Goal: Task Accomplishment & Management: Manage account settings

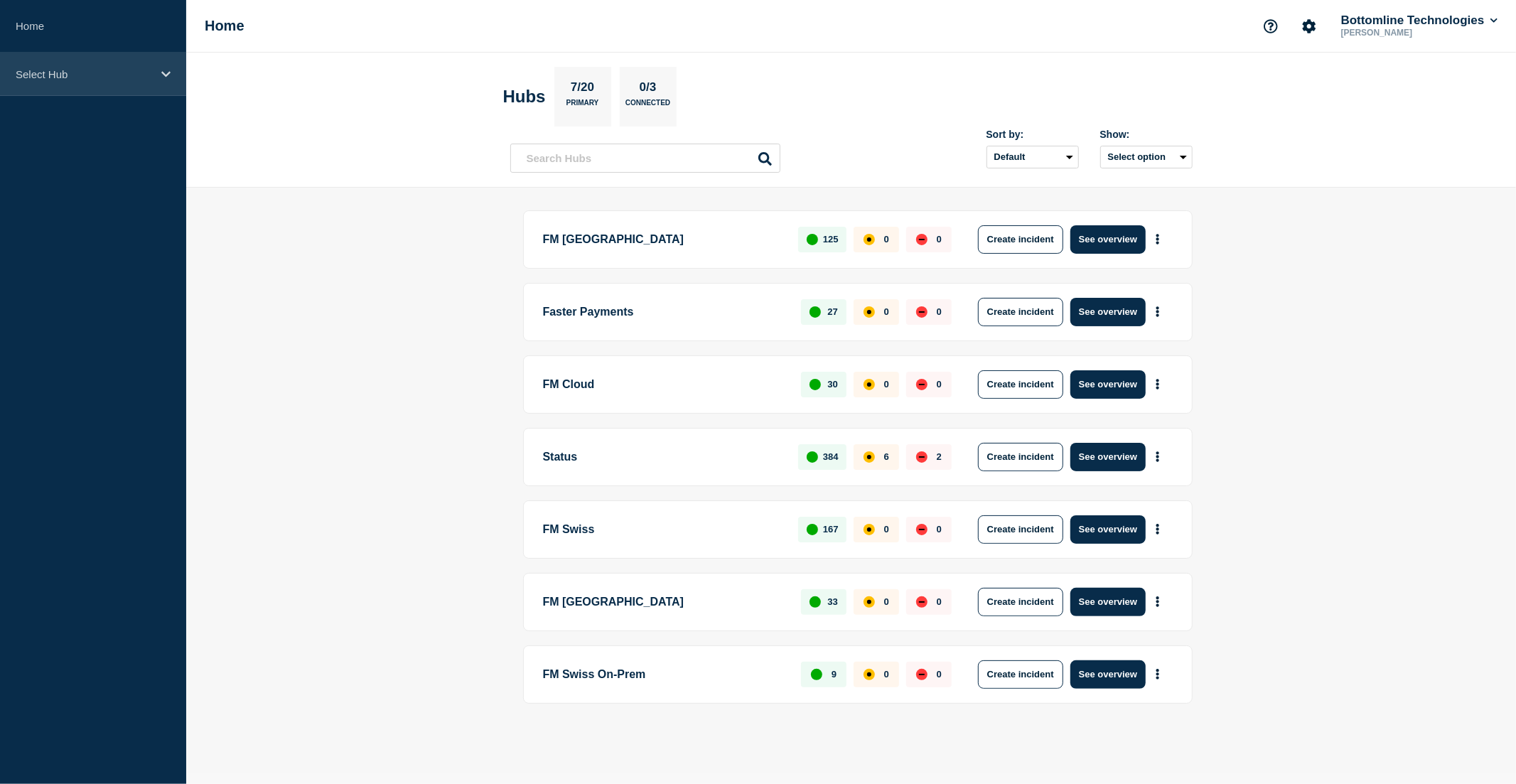
drag, startPoint x: 91, startPoint y: 68, endPoint x: 89, endPoint y: 78, distance: 10.2
click at [91, 68] on p "Select Hub" at bounding box center [84, 74] width 137 height 12
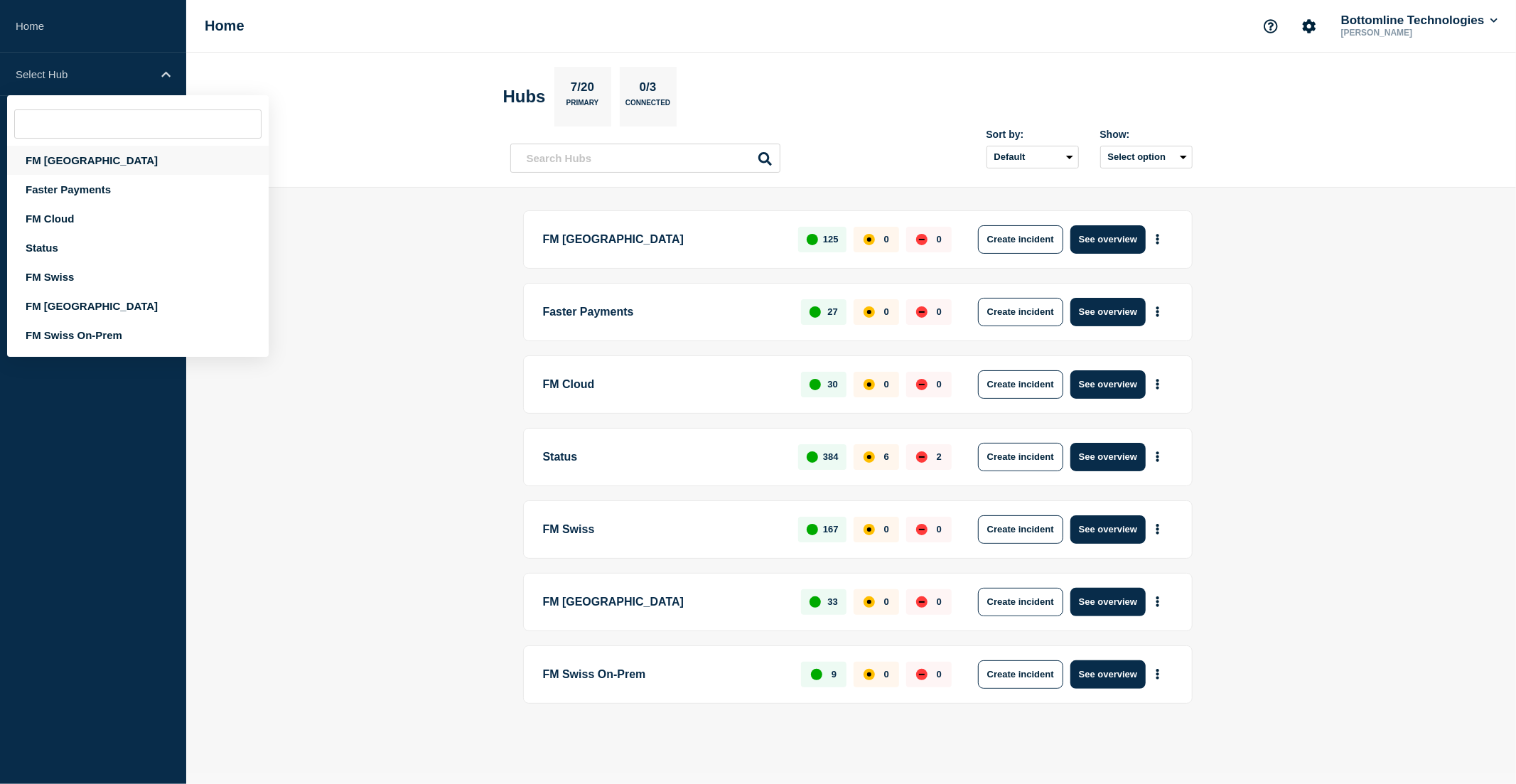
click at [81, 166] on div "FM London" at bounding box center [138, 159] width 261 height 29
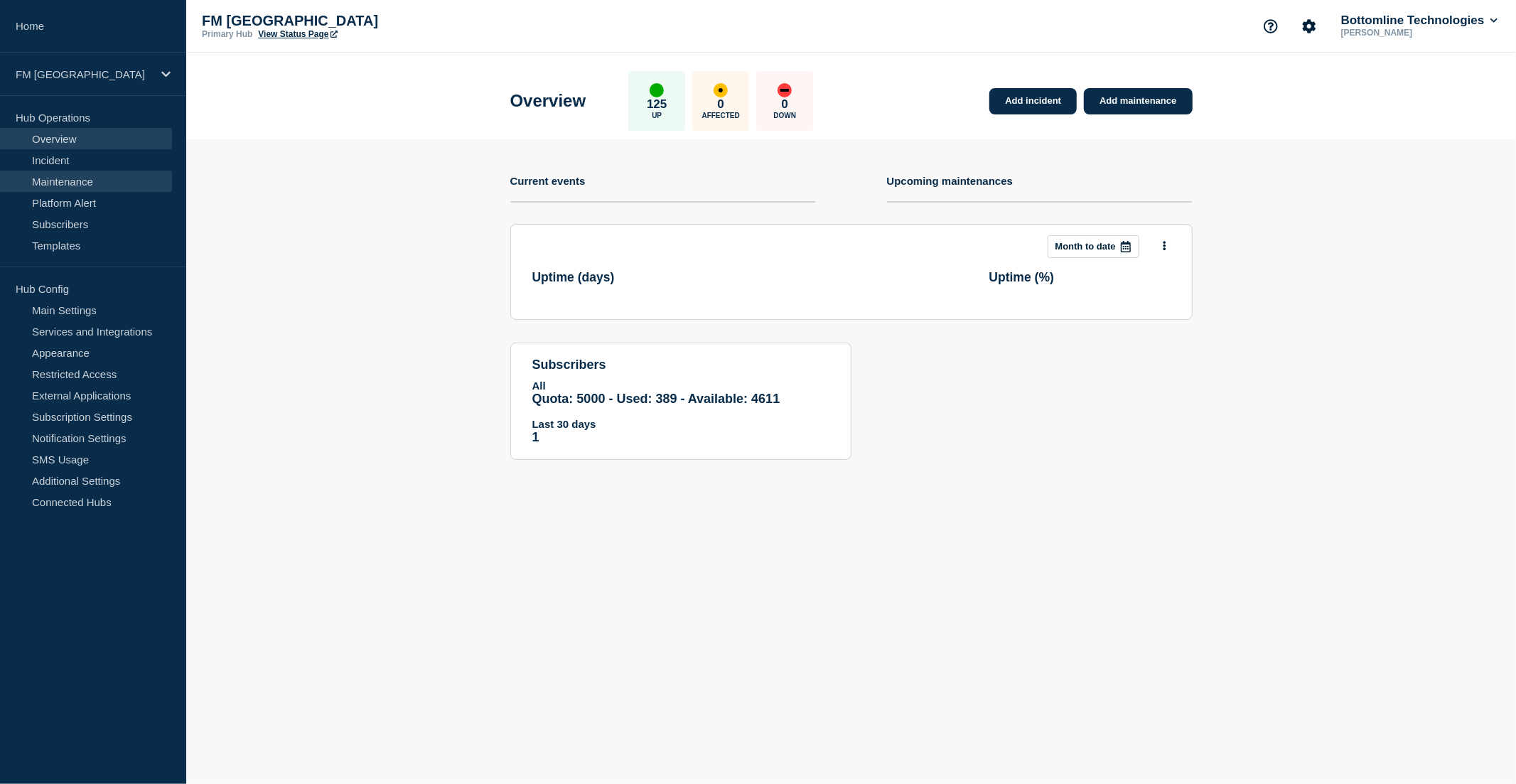
click at [89, 183] on link "Maintenance" at bounding box center [86, 181] width 172 height 22
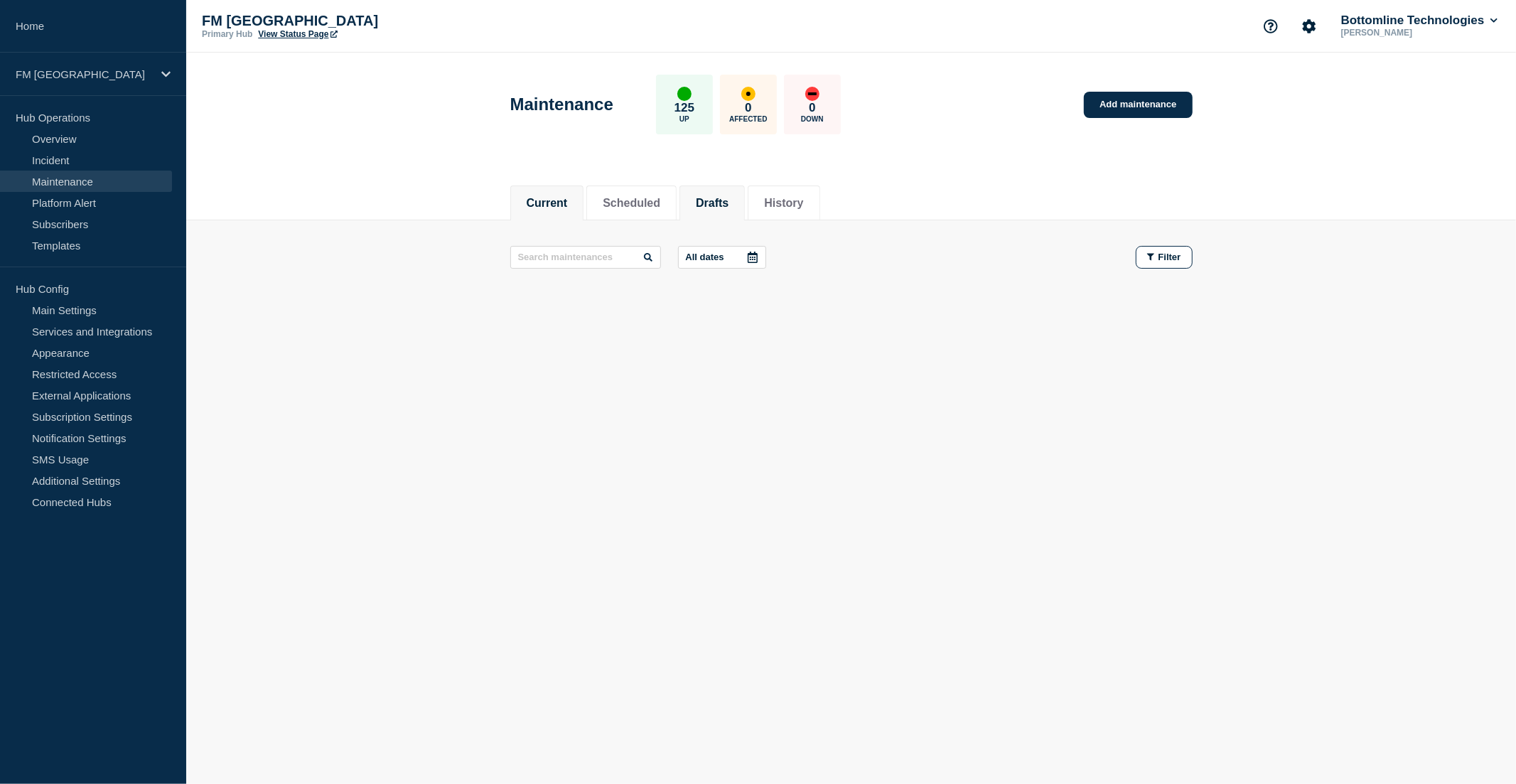
click at [729, 204] on button "Drafts" at bounding box center [712, 203] width 33 height 13
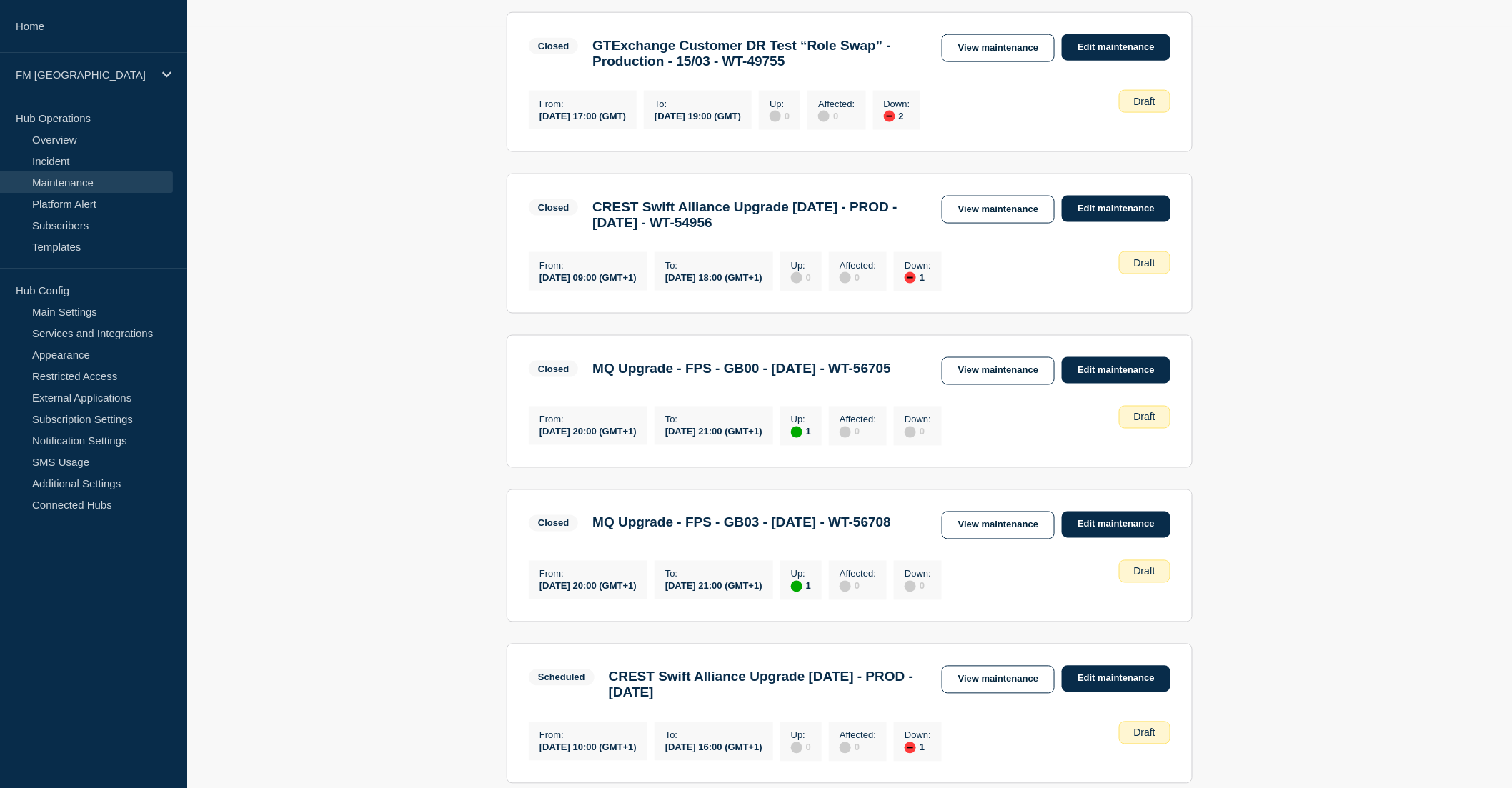
scroll to position [1022, 0]
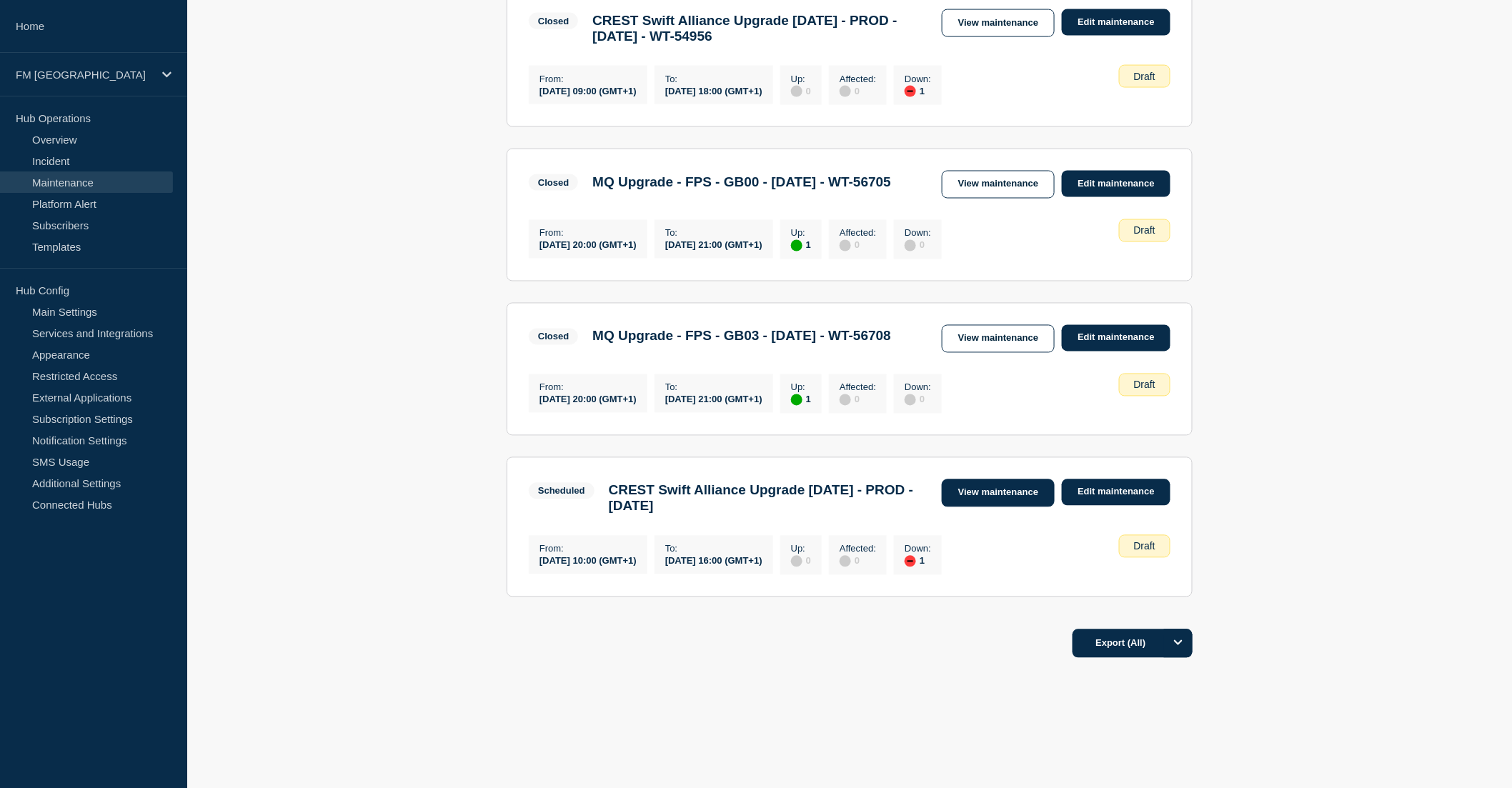
click at [1000, 486] on link "View maintenance" at bounding box center [997, 493] width 112 height 28
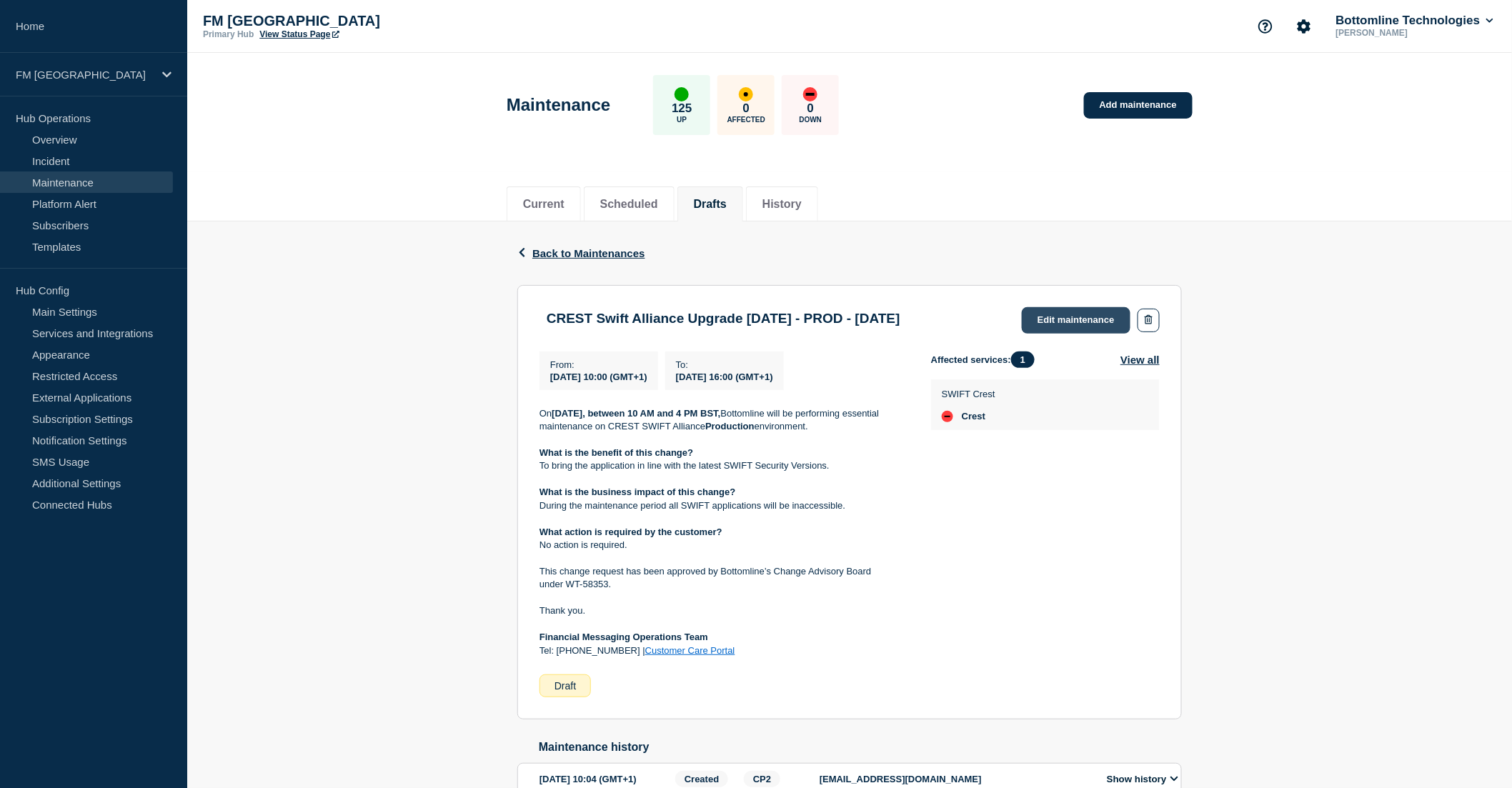
click at [1076, 320] on link "Edit maintenance" at bounding box center [1075, 320] width 108 height 27
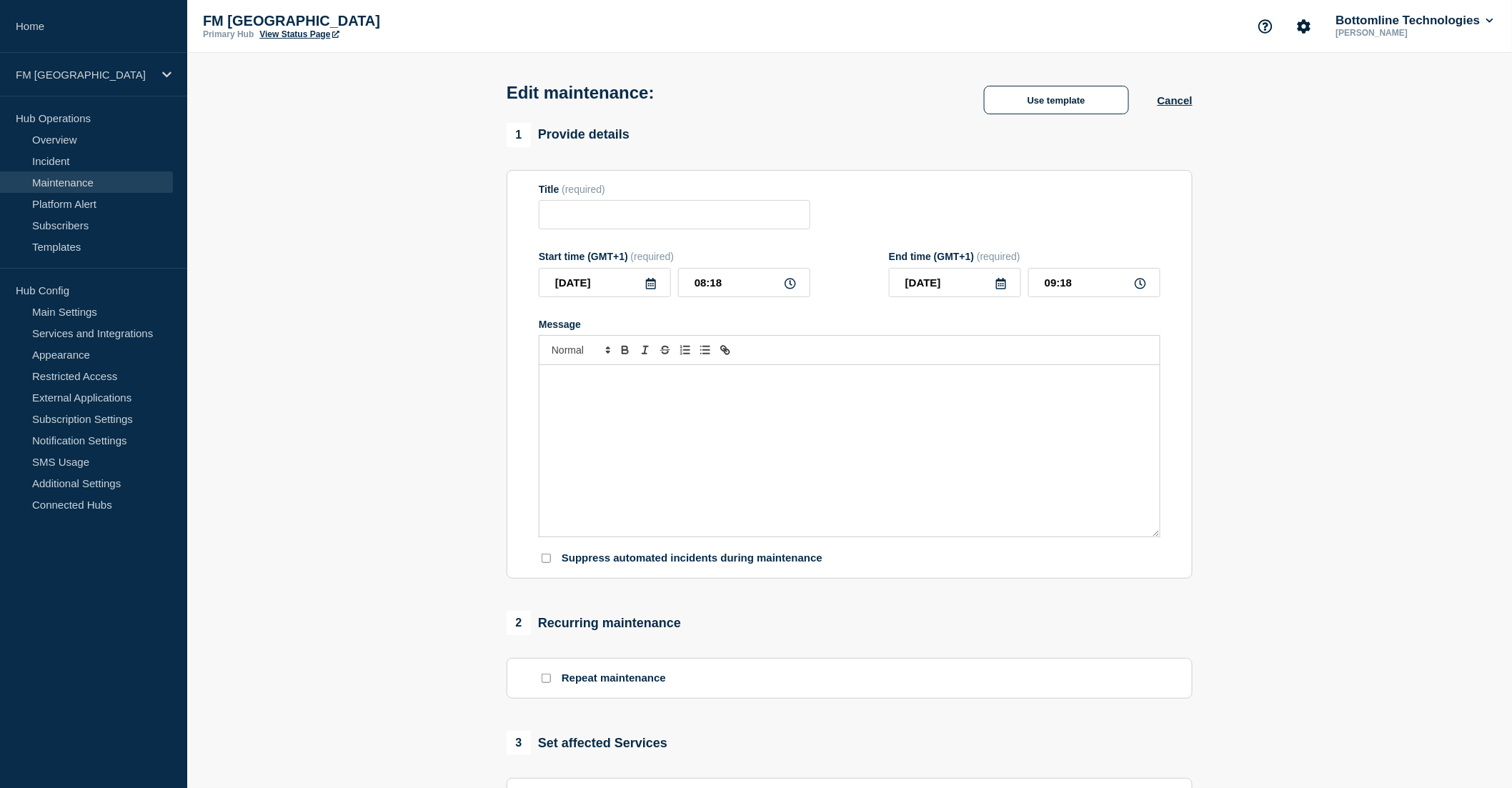
type input "CREST Swift Alliance Upgrade 7.7.70 - PROD - 06/SEP/2025"
type input "2025-09-06"
type input "10:00"
type input "2025-09-06"
type input "16:00"
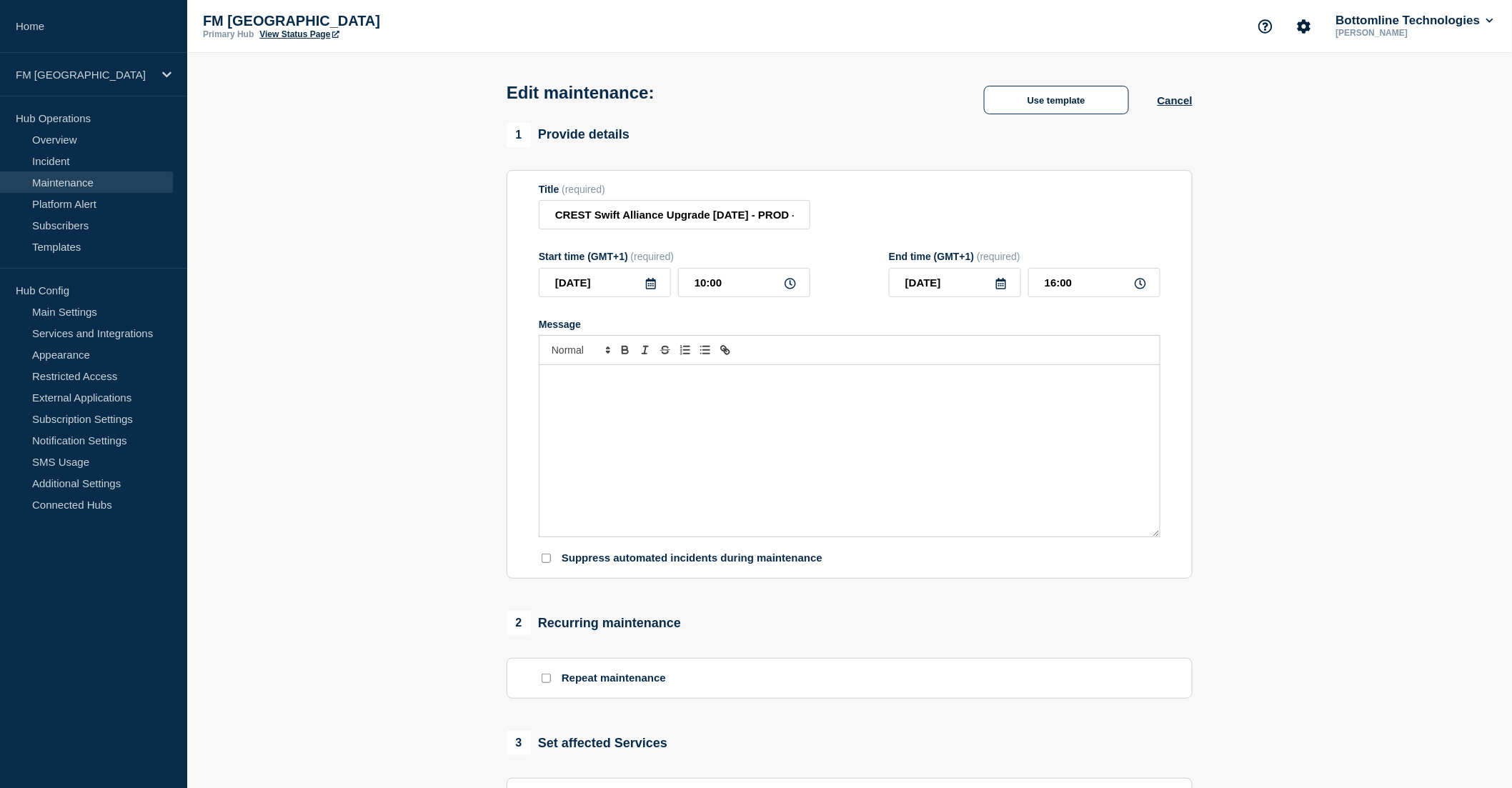
checkbox input "false"
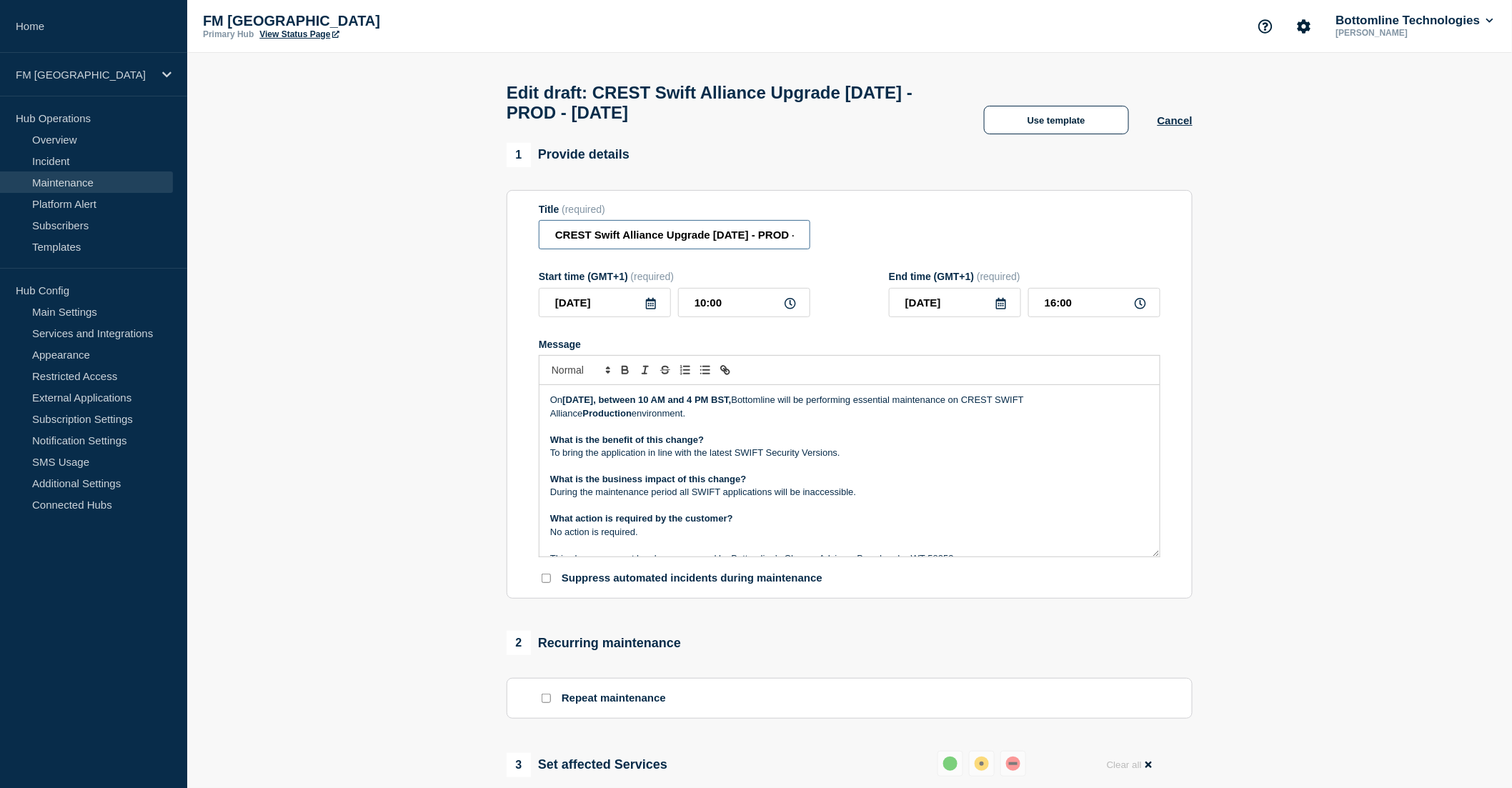
scroll to position [0, 62]
drag, startPoint x: 756, startPoint y: 242, endPoint x: 796, endPoint y: 241, distance: 40.0
click at [796, 241] on input "CREST Swift Alliance Upgrade 7.7.70 - PROD - 06/SEP/2025" at bounding box center [674, 234] width 272 height 29
click at [796, 245] on input "CREST Swift Alliance Upgrade 7.7.70 - PROD - 06/SEP/2025" at bounding box center [674, 234] width 272 height 29
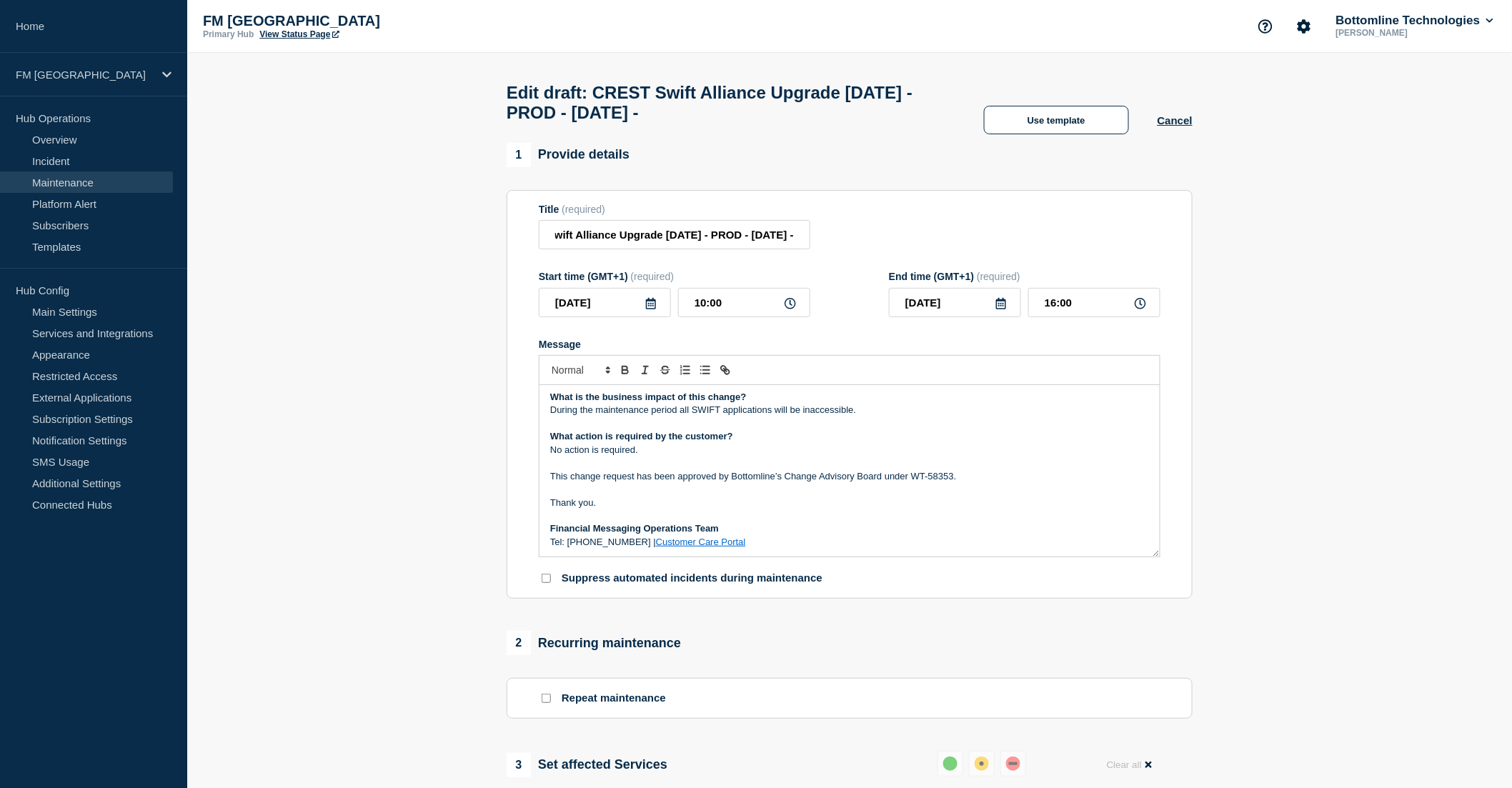
scroll to position [0, 0]
drag, startPoint x: 954, startPoint y: 482, endPoint x: 912, endPoint y: 483, distance: 42.0
click at [912, 483] on p "This change request has been approved by Bottomline’s Change Advisory Board und…" at bounding box center [849, 476] width 598 height 13
copy p "WT-58353"
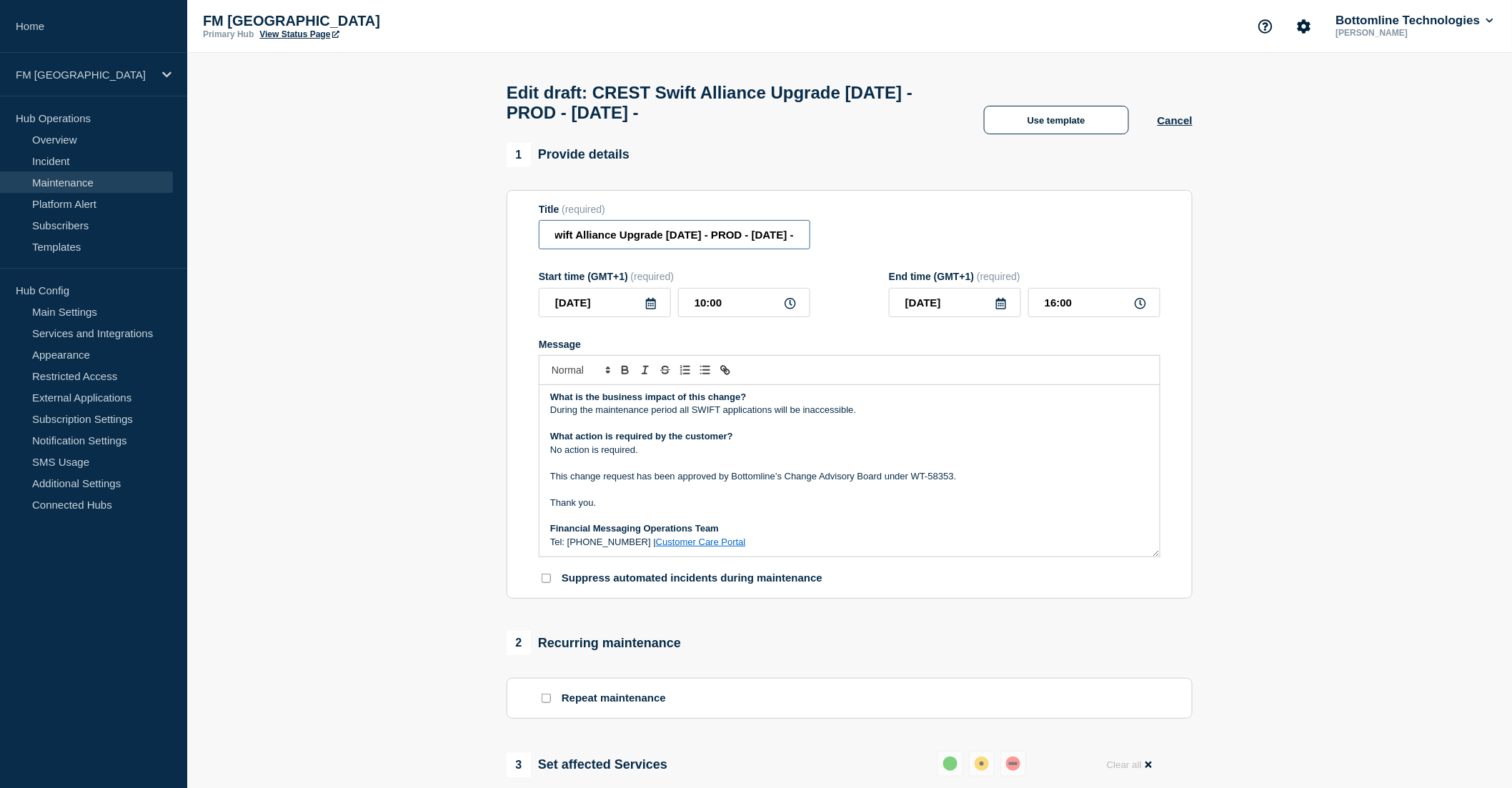
drag, startPoint x: 772, startPoint y: 242, endPoint x: 822, endPoint y: 240, distance: 50.0
click at [822, 240] on div "Title (required) CREST Swift Alliance Upgrade 7.7.70 - PROD - 06/SEP/2025 -" at bounding box center [849, 227] width 621 height 47
click at [808, 244] on input "CREST Swift Alliance Upgrade 7.7.70 - PROD - 06/SEP/2025 -" at bounding box center [674, 234] width 272 height 29
paste input "WT-58353"
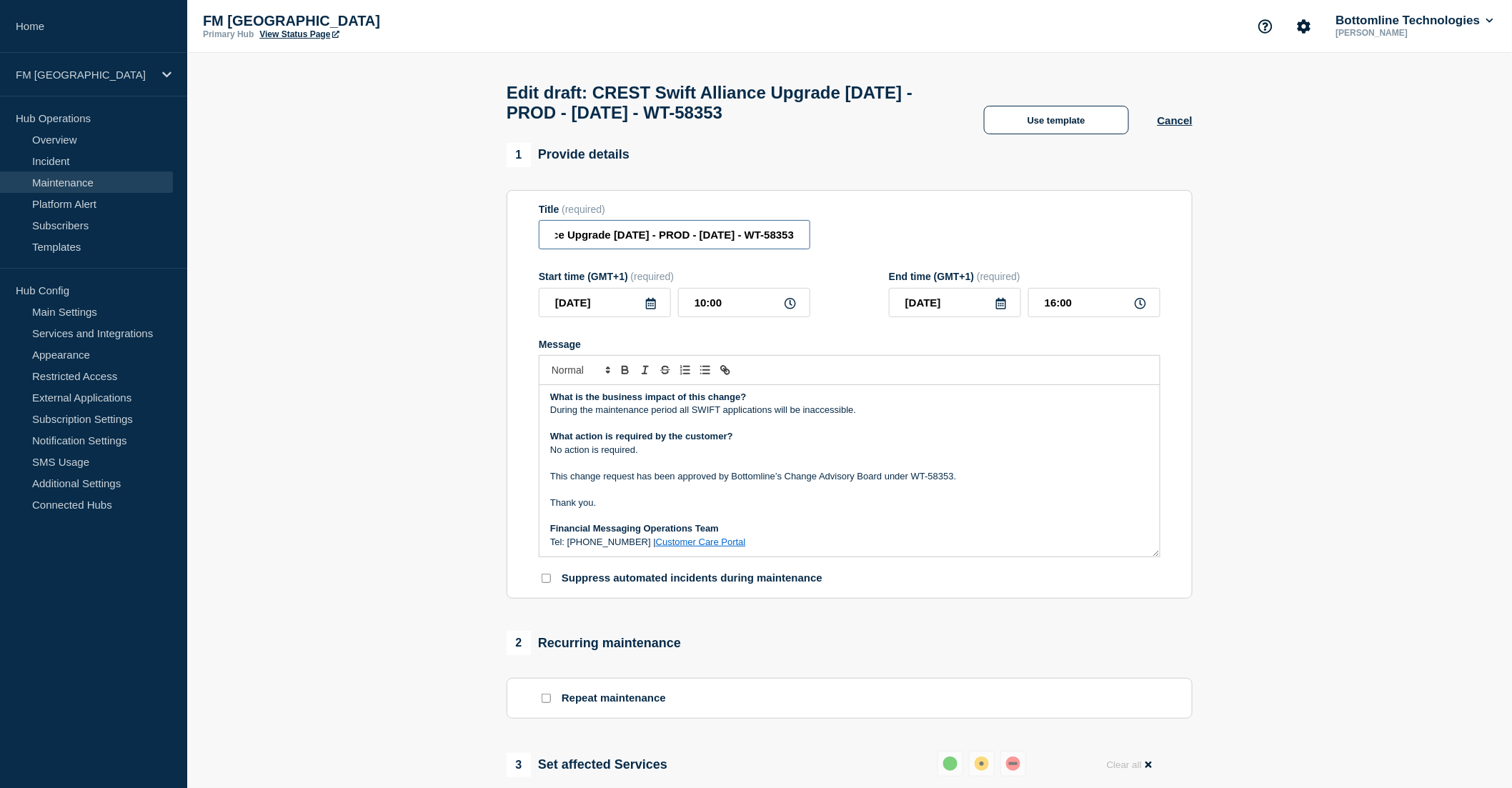
type input "CREST Swift Alliance Upgrade 7.7.70 - PROD - 06/SEP/2025 - WT-58353"
click at [641, 505] on p "Thank you." at bounding box center [849, 502] width 598 height 13
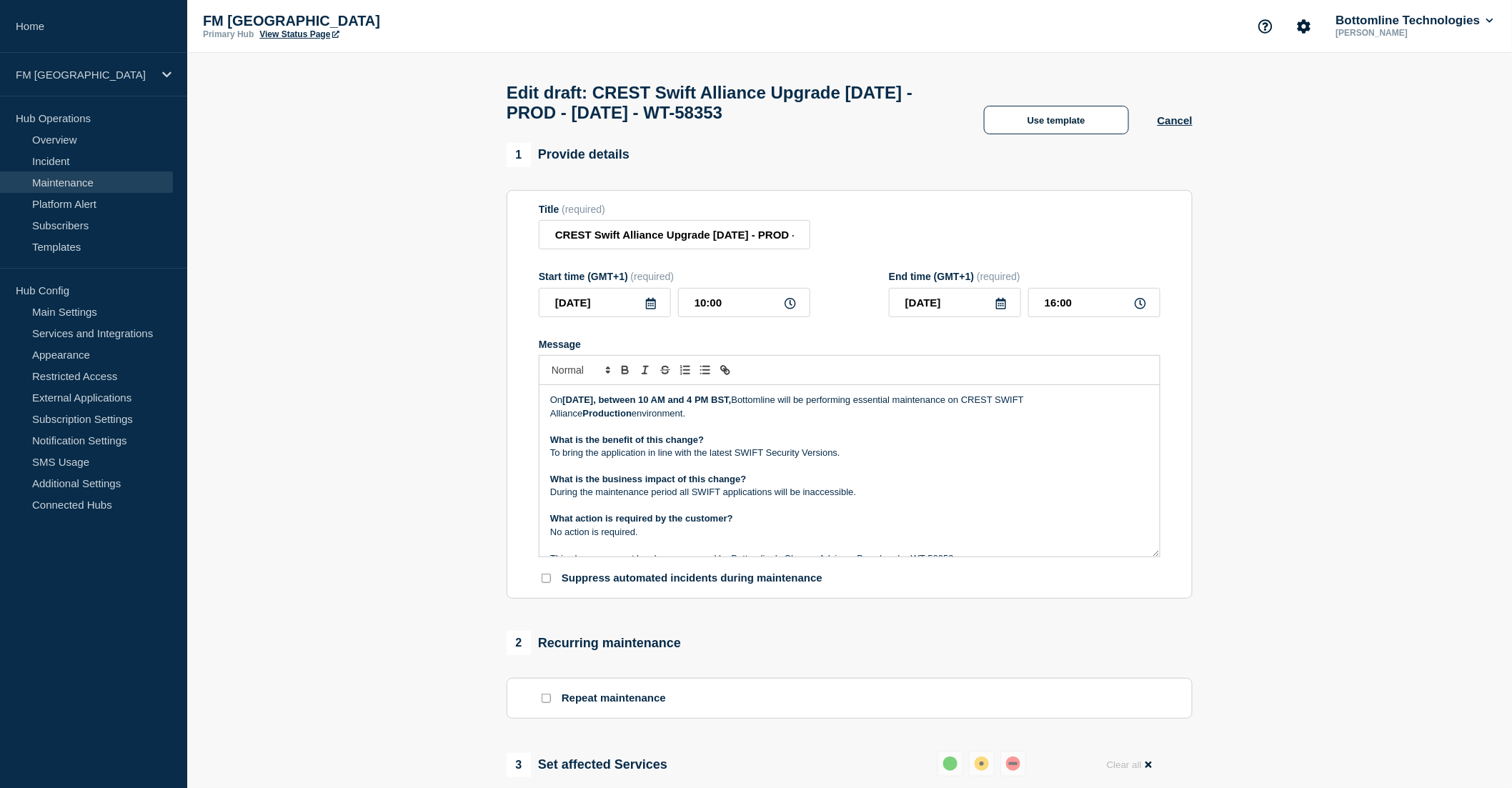
click at [545, 413] on div "On Saturday, 06th September, between 10 AM and 4 PM BST, Bottomline will be per…" at bounding box center [849, 471] width 620 height 171
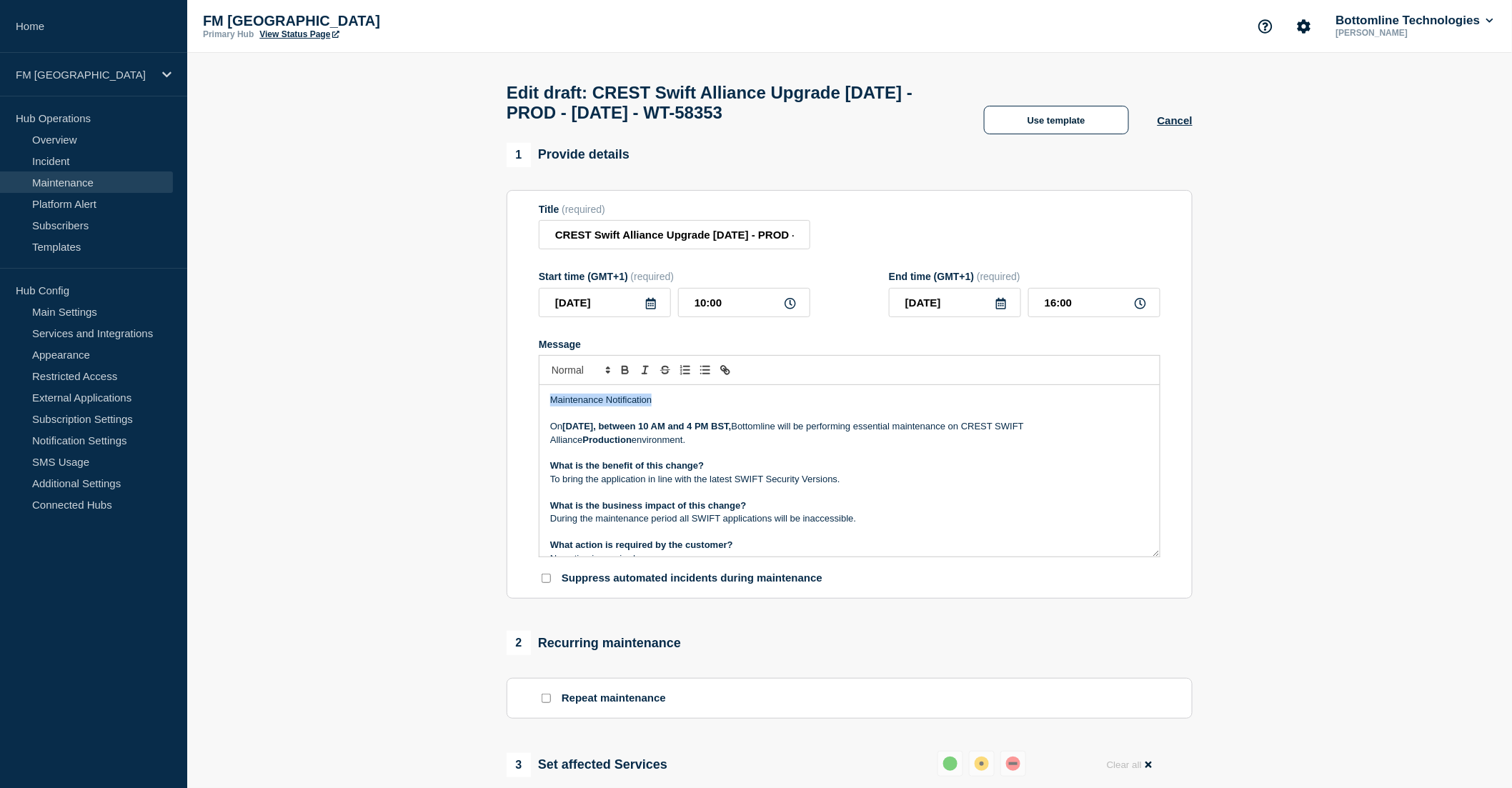
drag, startPoint x: 669, startPoint y: 410, endPoint x: 523, endPoint y: 408, distance: 146.0
click at [523, 408] on section "Title (required) CREST Swift Alliance Upgrade 7.7.70 - PROD - 06/SEP/2025 - WT-…" at bounding box center [849, 394] width 686 height 409
click at [616, 431] on strong "Saturday, 06th September, between 10 AM and 4 PM BST," at bounding box center [646, 426] width 168 height 11
drag, startPoint x: 702, startPoint y: 488, endPoint x: 854, endPoint y: 483, distance: 152.1
click at [854, 483] on p "To bring the application in line with the latest SWIFT Security Versions." at bounding box center [849, 479] width 598 height 13
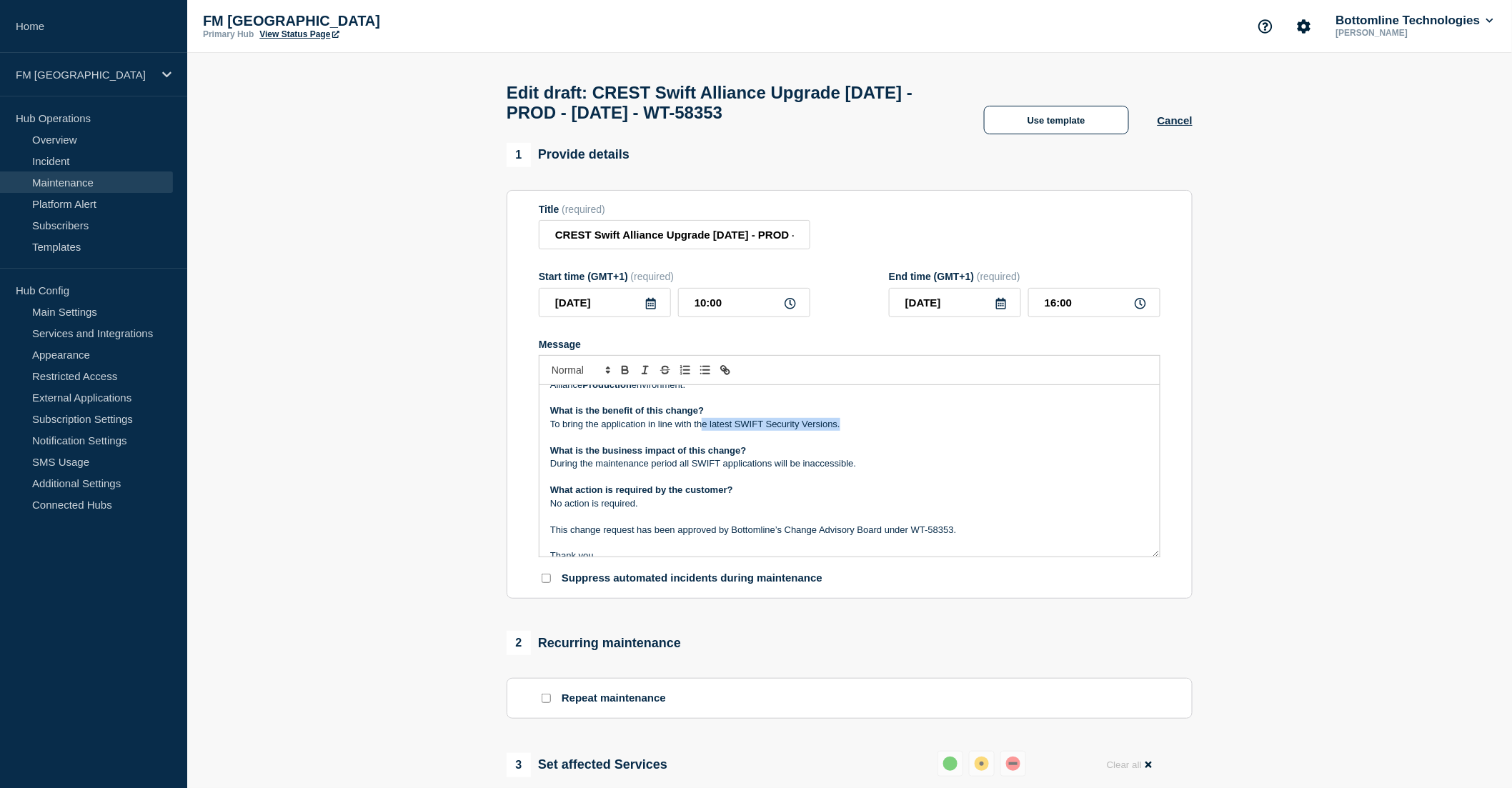
scroll to position [80, 0]
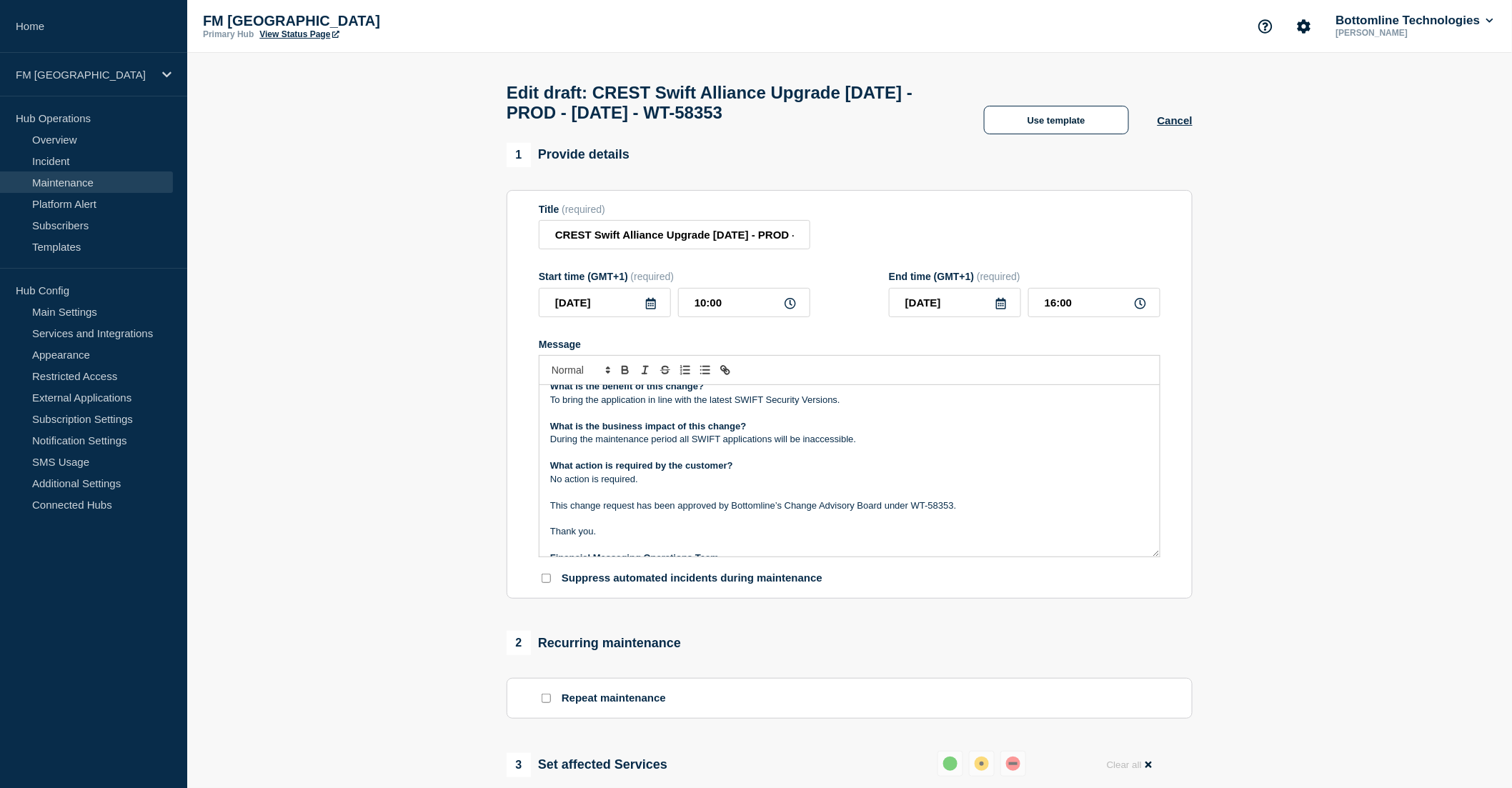
click at [730, 483] on p "No action is required." at bounding box center [849, 479] width 598 height 13
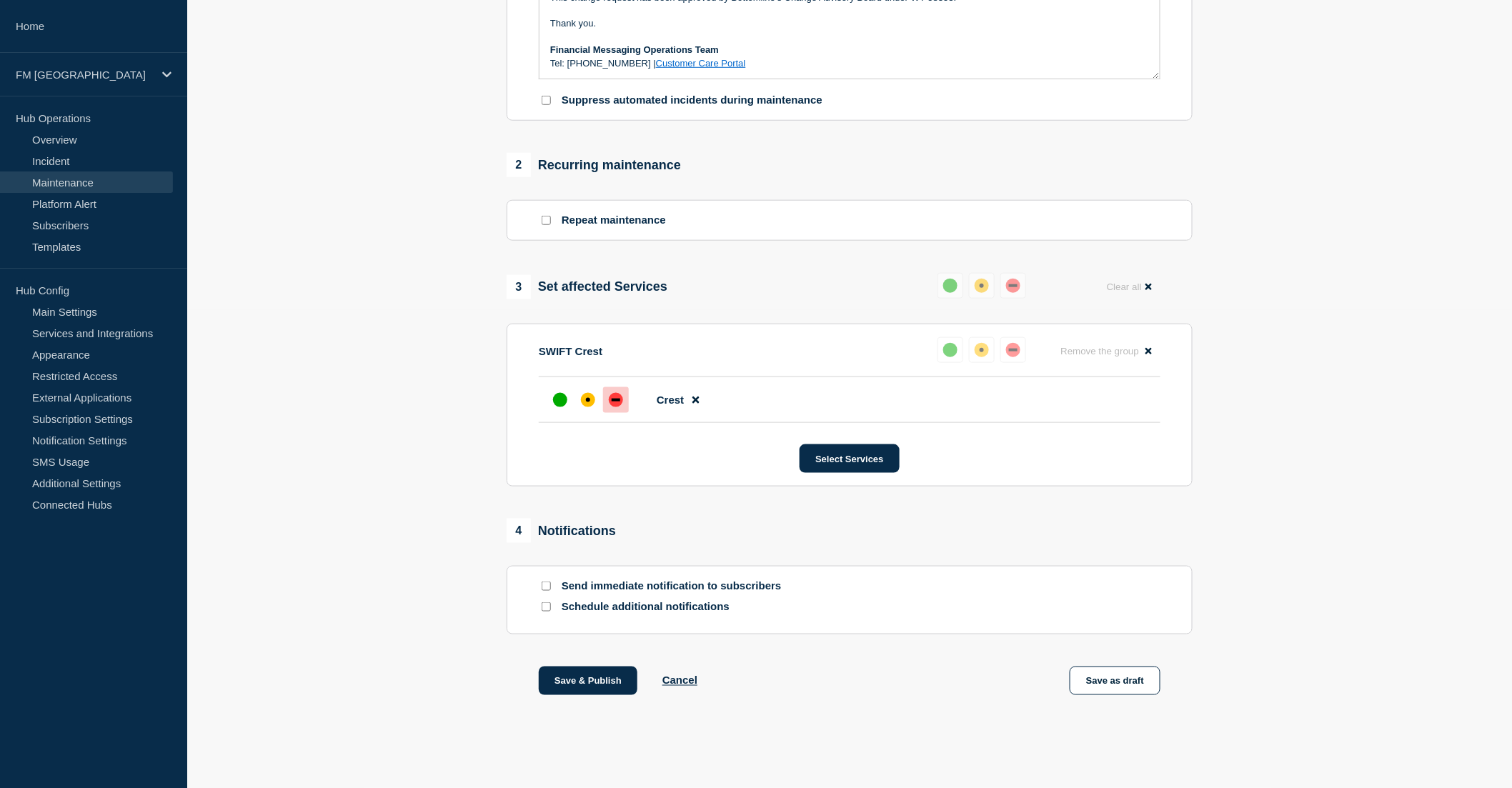
scroll to position [488, 0]
click at [1115, 682] on button "Save as draft" at bounding box center [1114, 681] width 91 height 29
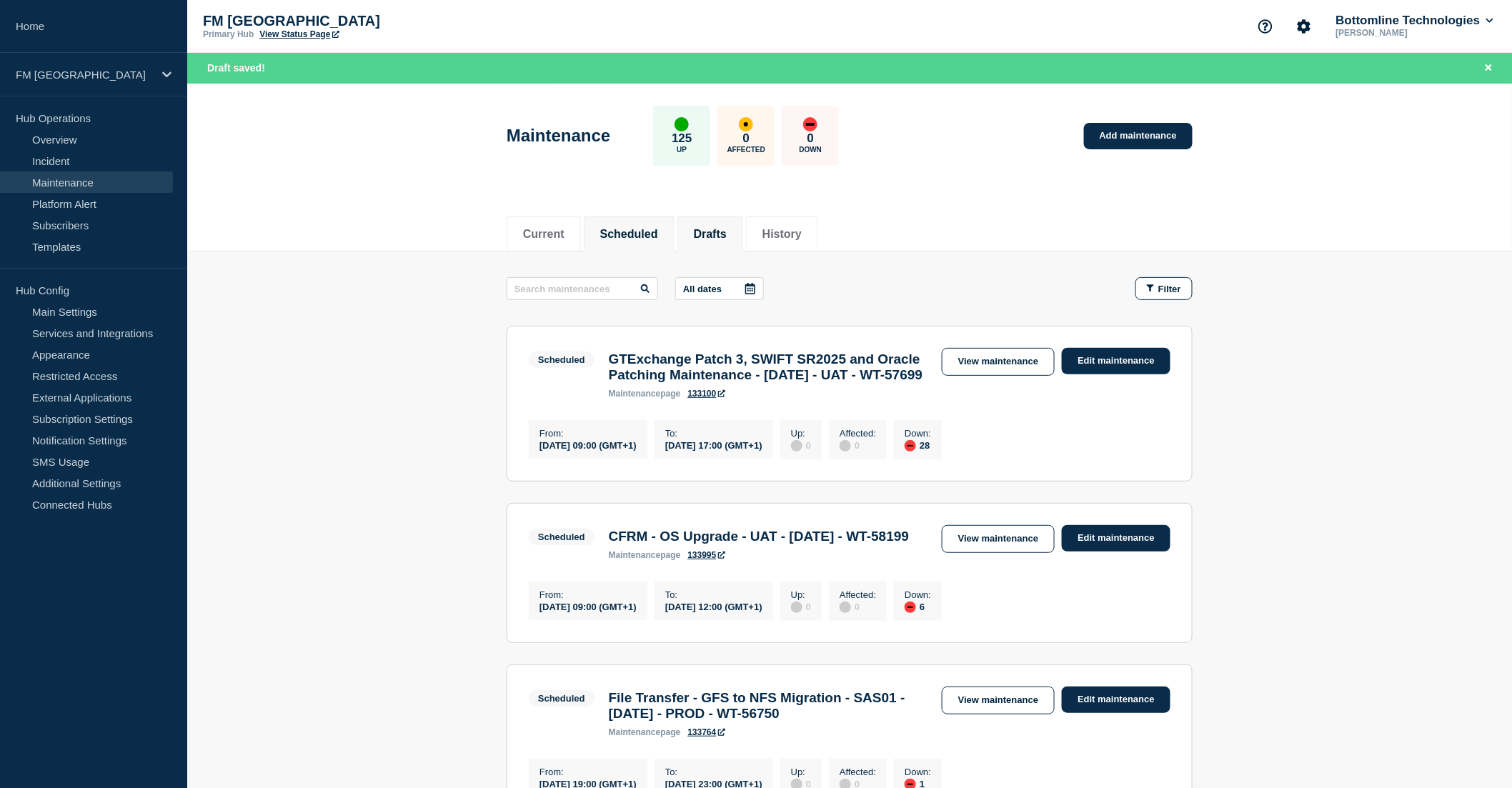
click at [726, 234] on button "Drafts" at bounding box center [710, 234] width 33 height 13
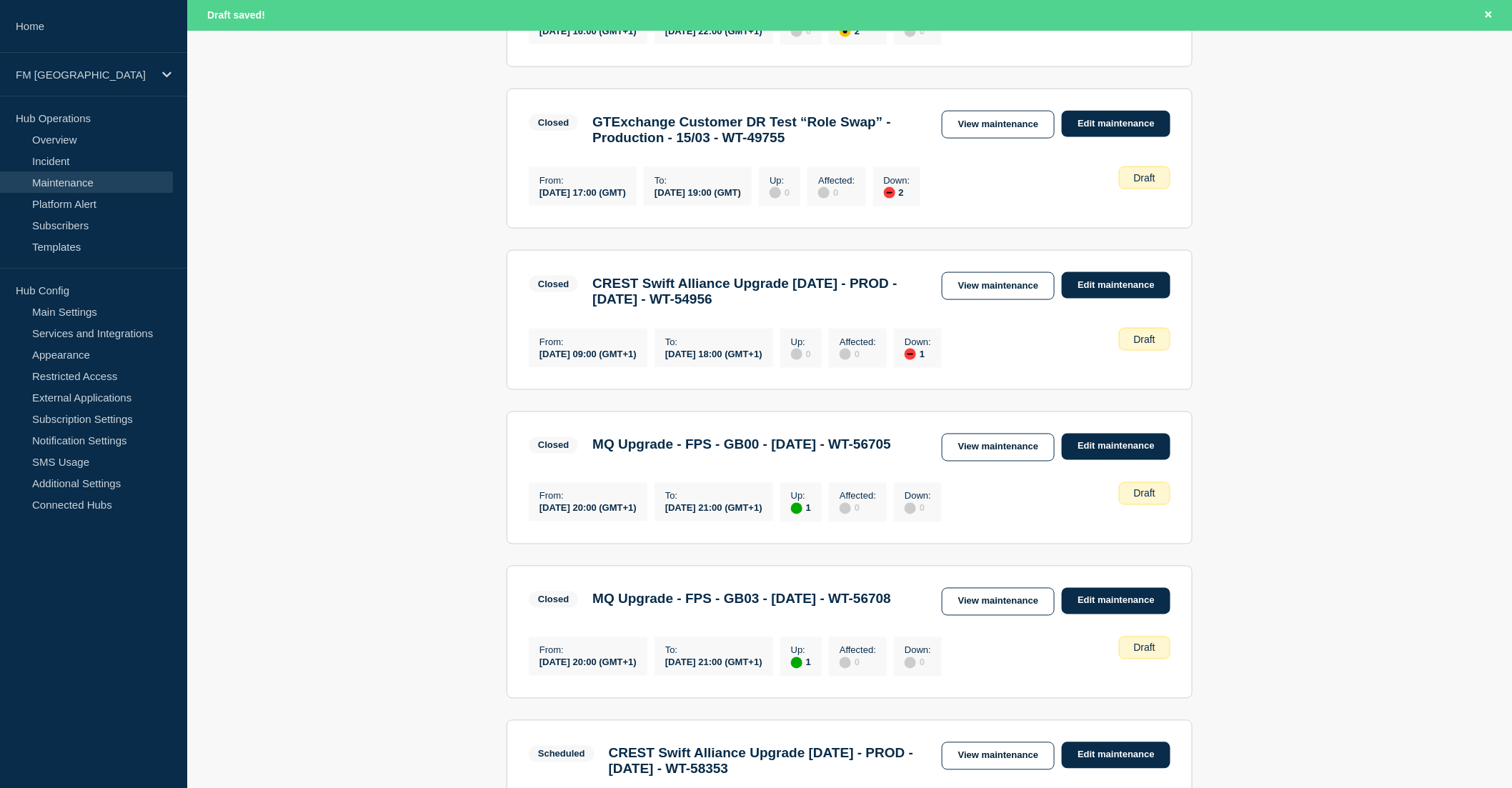
scroll to position [1031, 0]
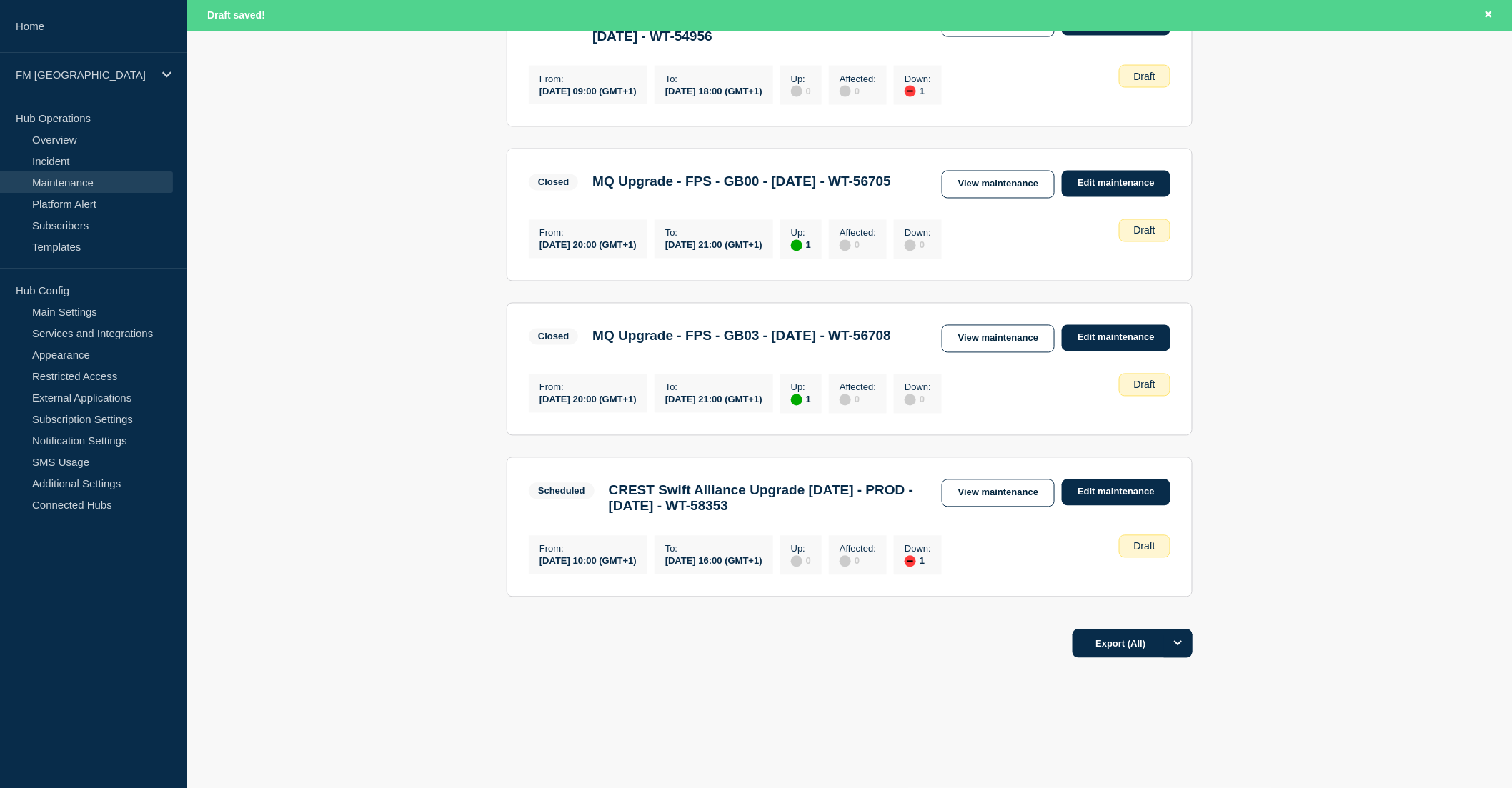
drag, startPoint x: 979, startPoint y: 502, endPoint x: 955, endPoint y: 501, distance: 24.0
click at [979, 502] on link "View maintenance" at bounding box center [997, 493] width 112 height 28
